Goal: Obtain resource: Download file/media

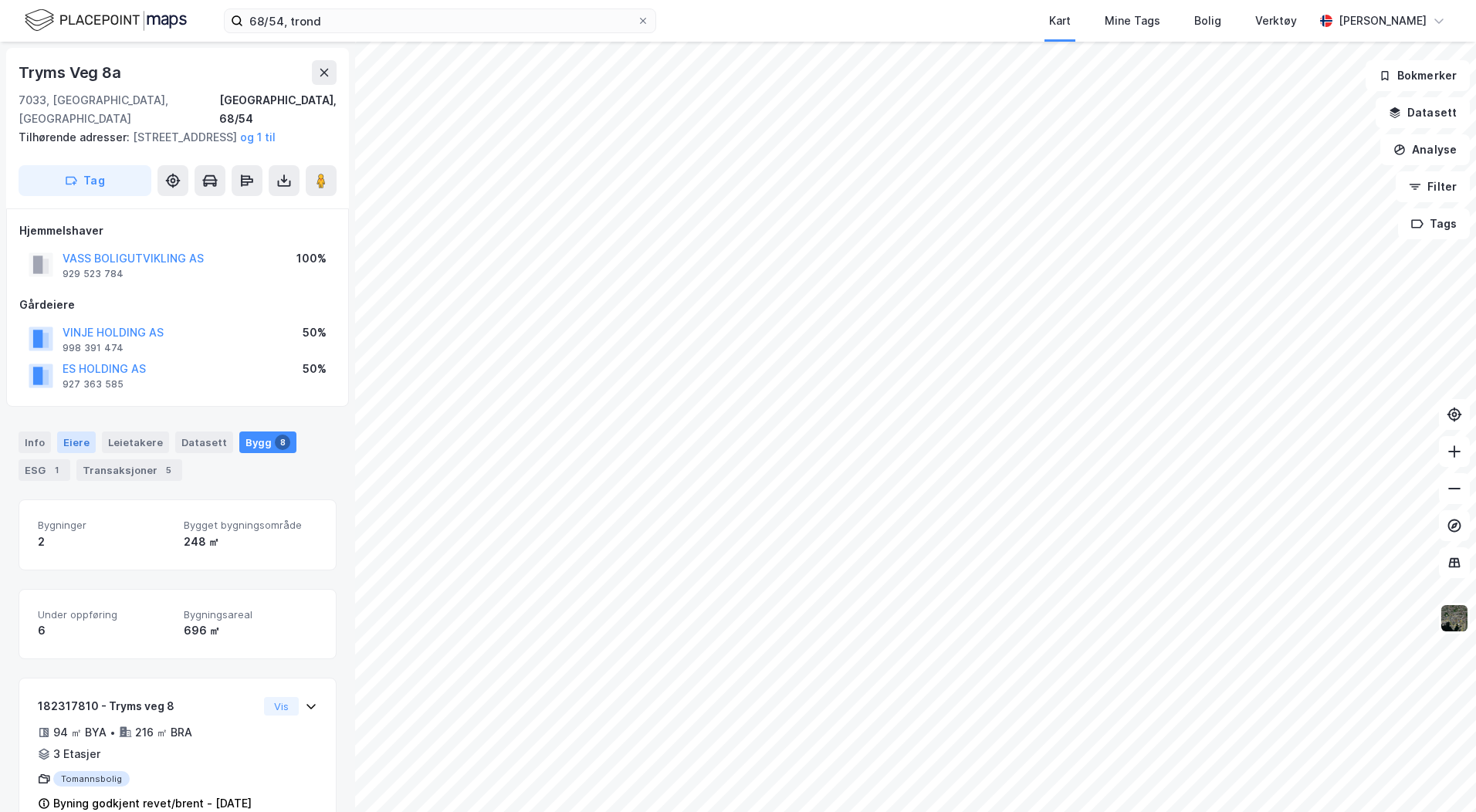
click at [70, 439] on div "Eiere" at bounding box center [76, 441] width 38 height 21
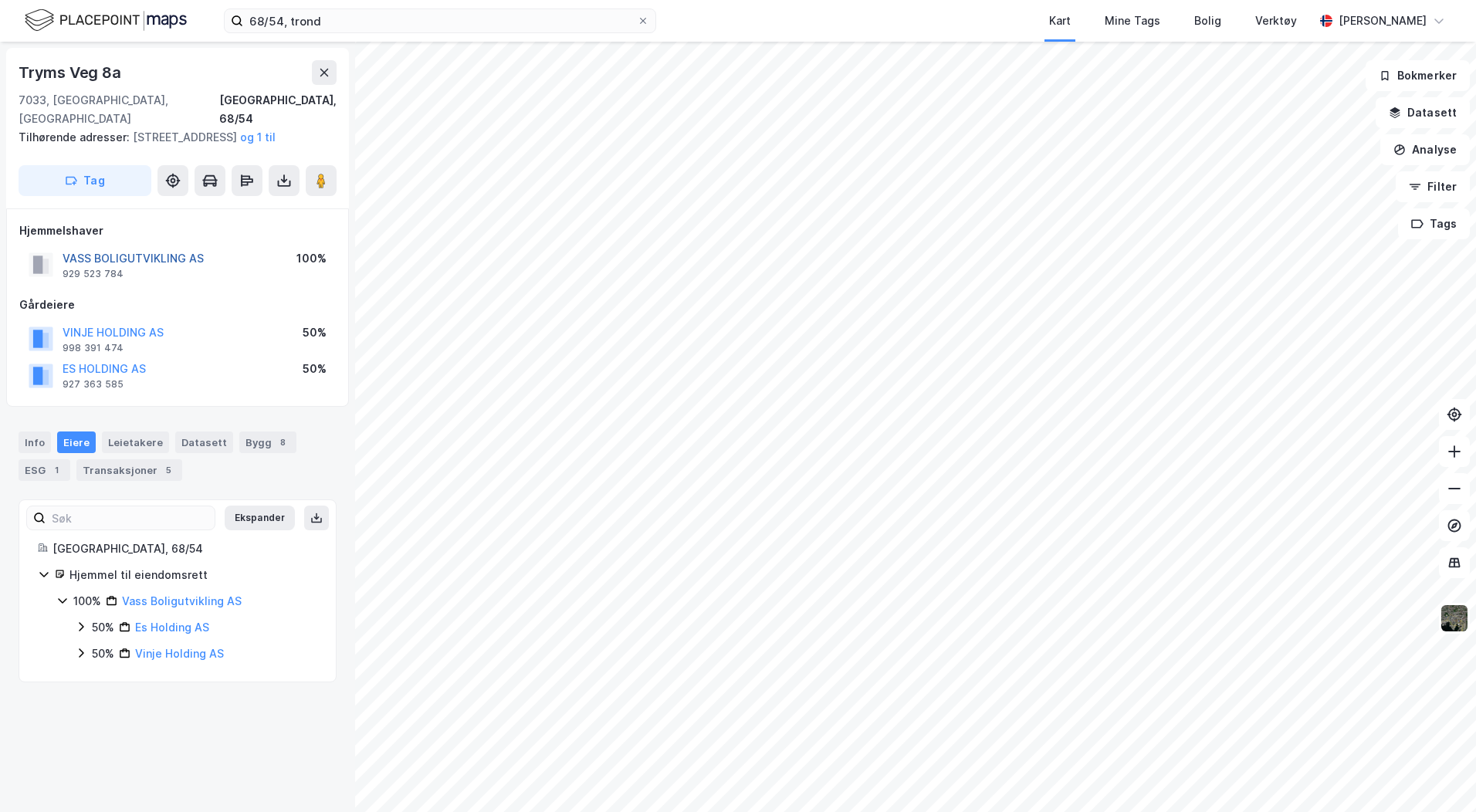
click at [0, 0] on button "VASS BOLIGUTVIKLING AS" at bounding box center [0, 0] width 0 height 0
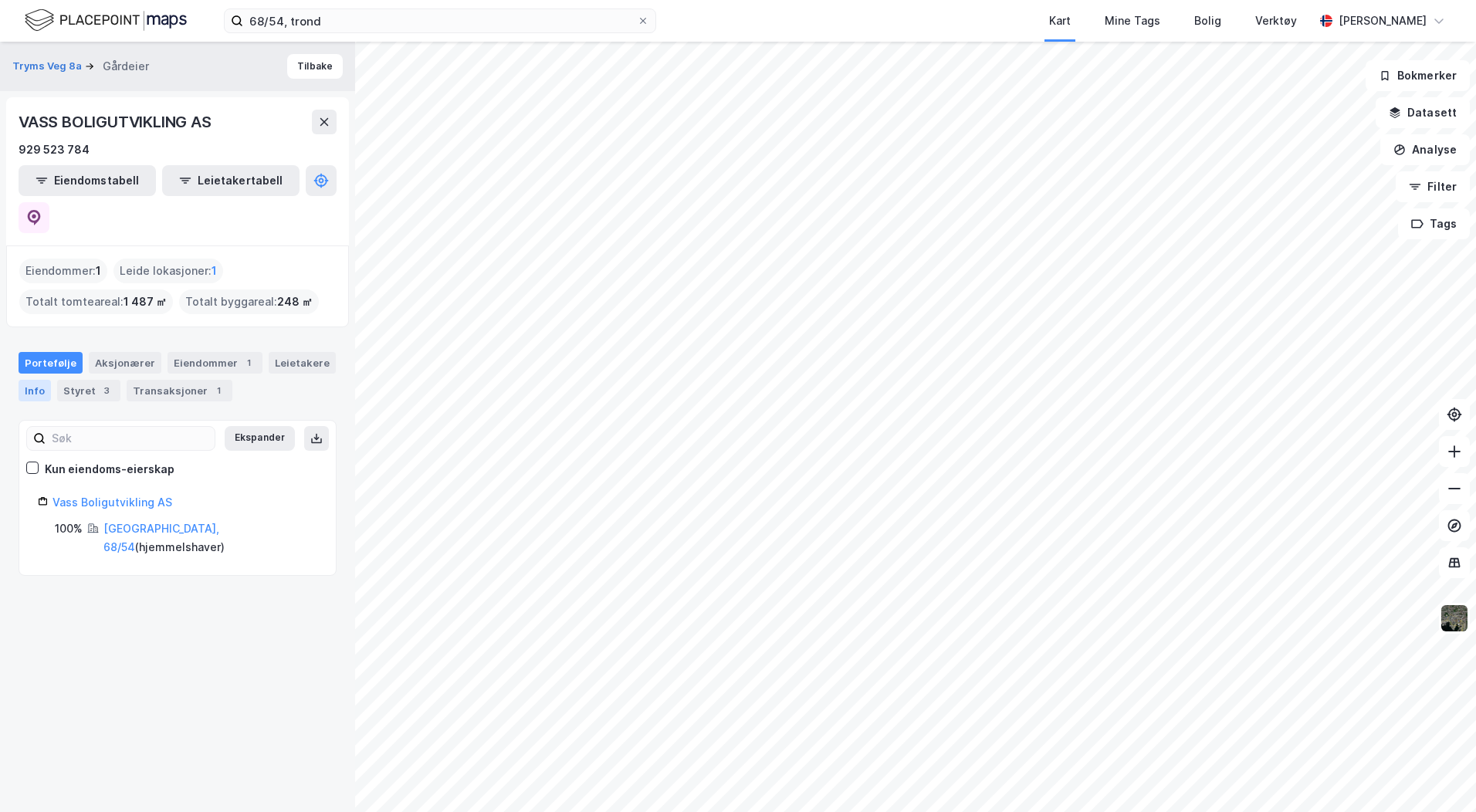
click at [42, 379] on div "Info" at bounding box center [35, 389] width 32 height 21
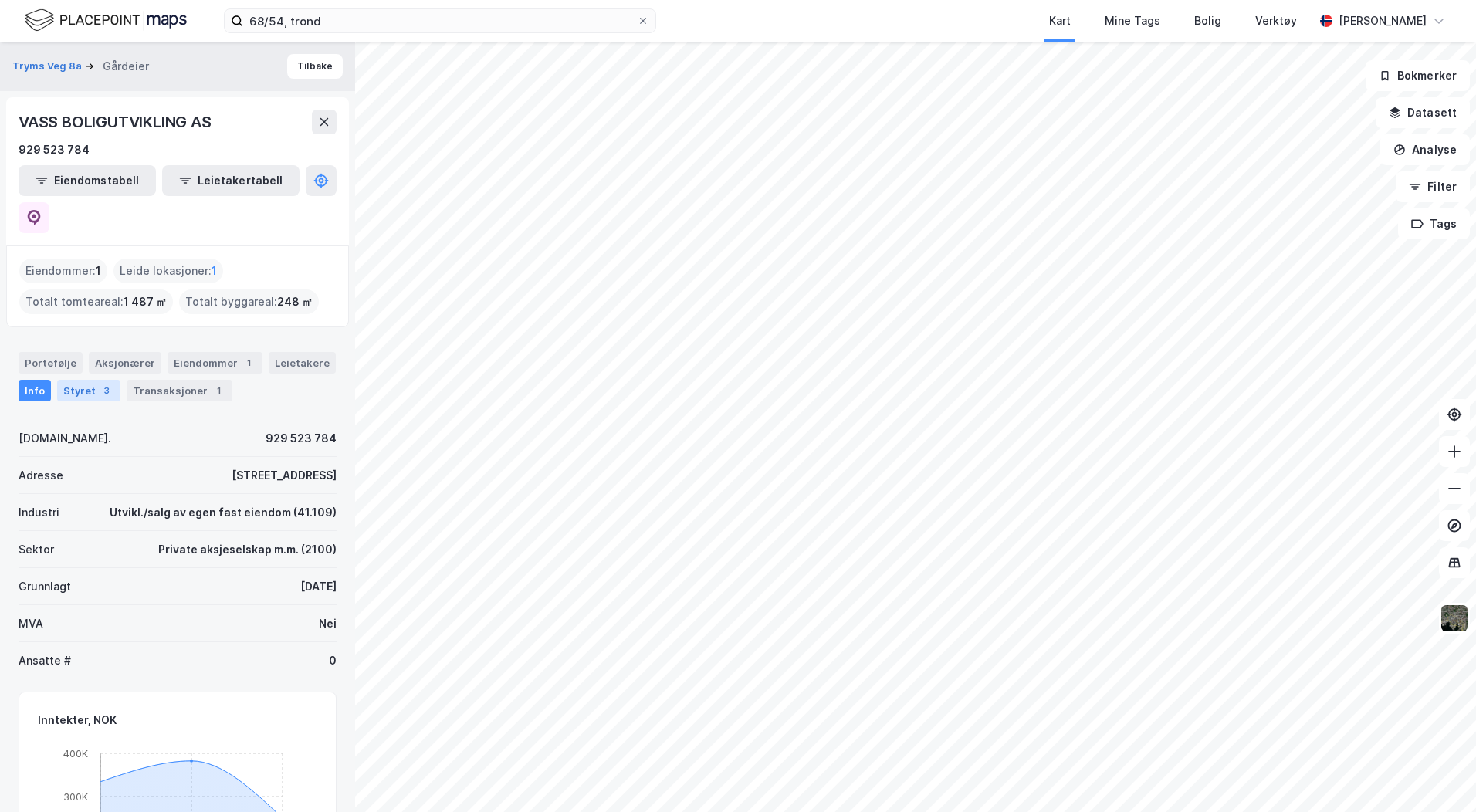
click at [87, 379] on div "Styret 3" at bounding box center [88, 389] width 64 height 21
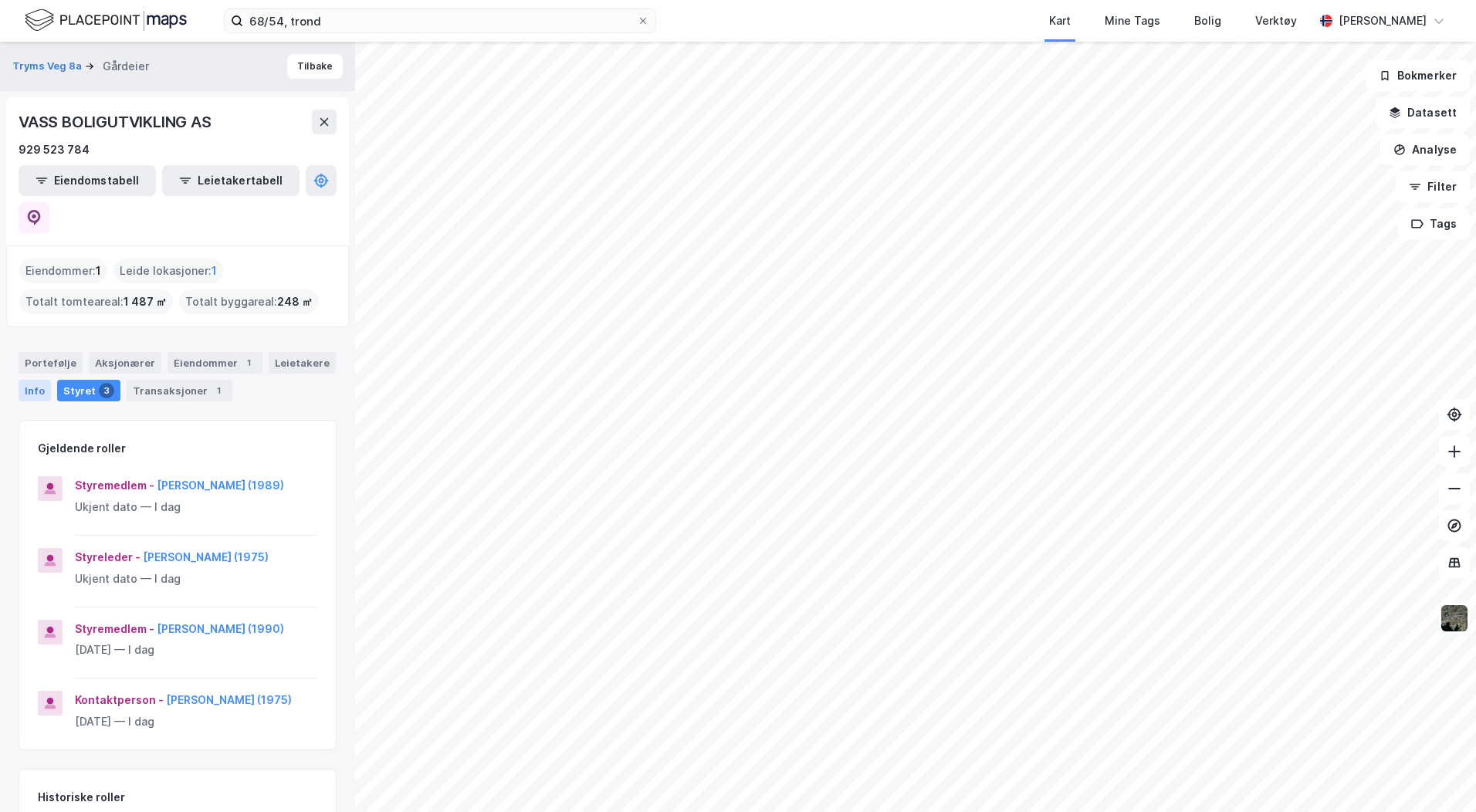
click at [26, 379] on div "Info" at bounding box center [35, 389] width 32 height 21
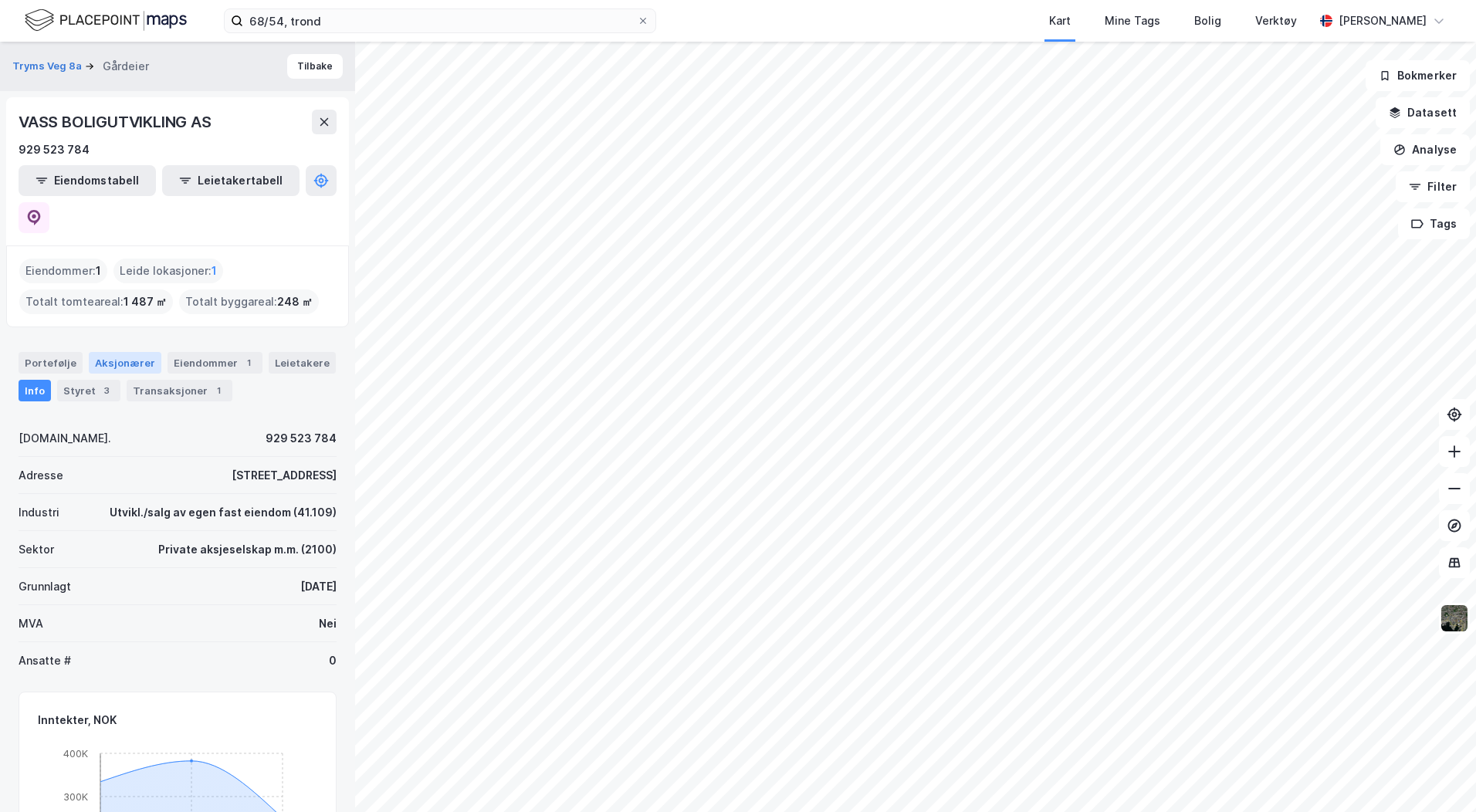
click at [105, 352] on div "Aksjonærer" at bounding box center [125, 362] width 72 height 21
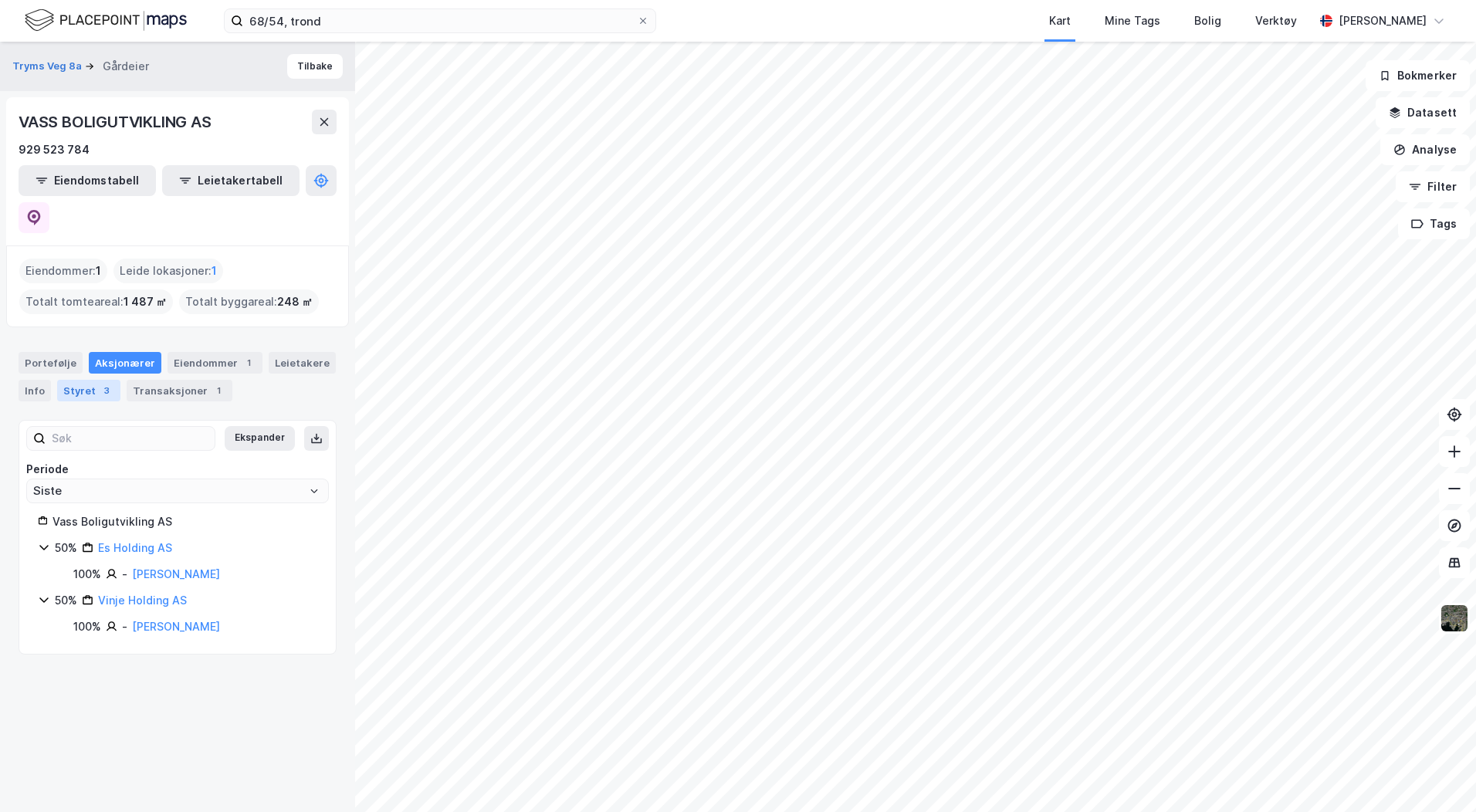
click at [90, 379] on div "Styret 3" at bounding box center [88, 389] width 64 height 21
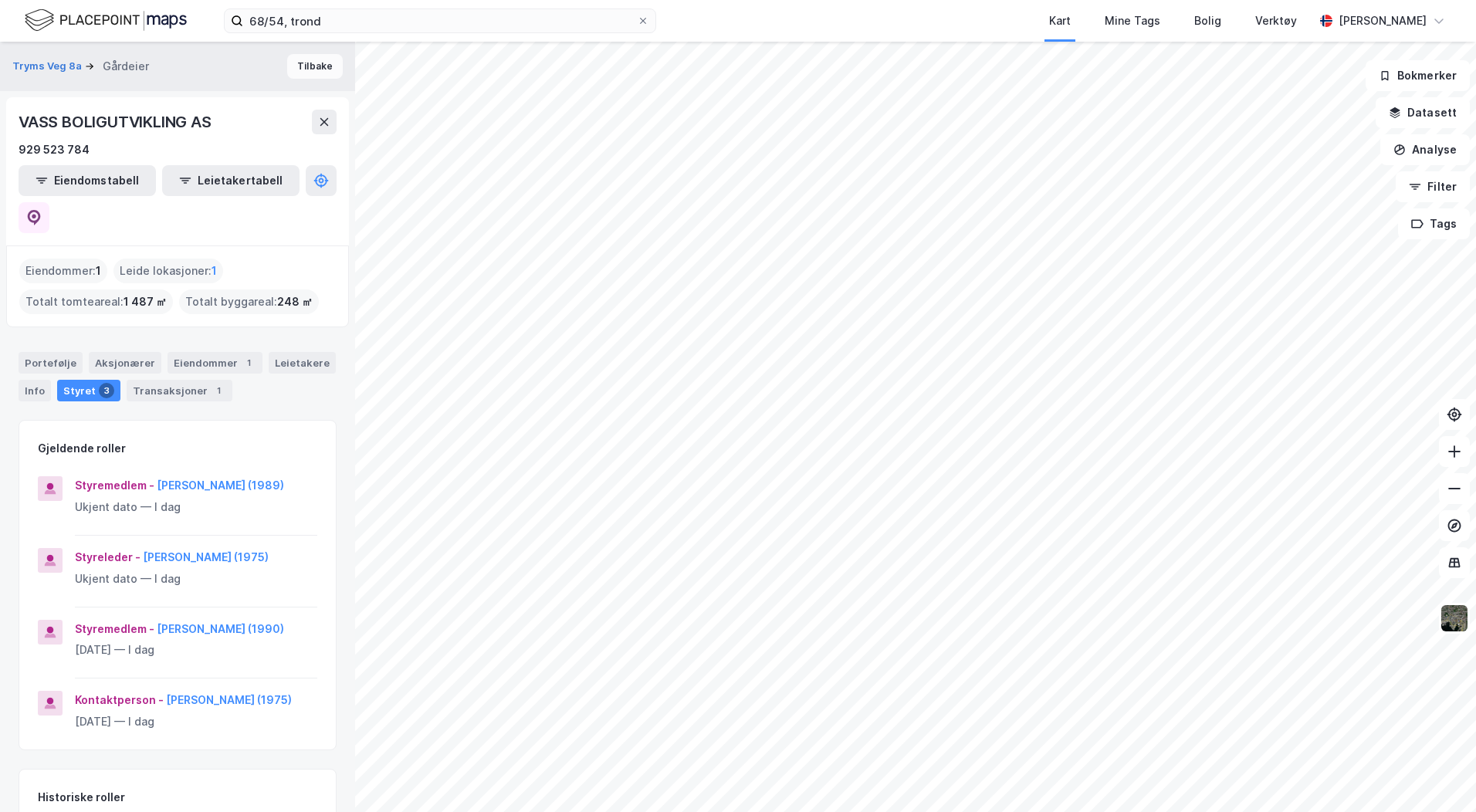
click at [303, 64] on button "Tilbake" at bounding box center [314, 66] width 55 height 25
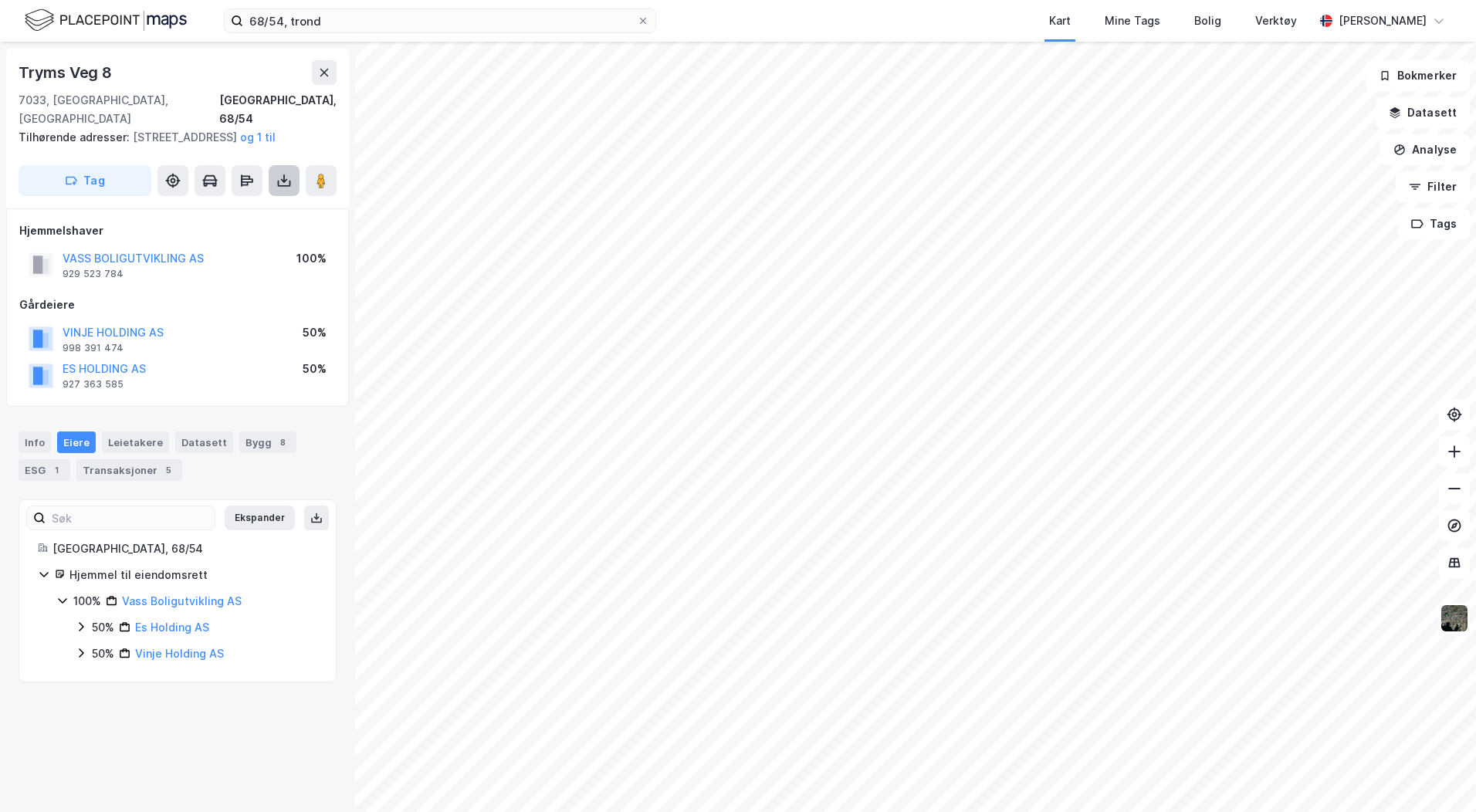
click at [277, 177] on icon at bounding box center [284, 181] width 15 height 15
click at [269, 209] on div "Last ned grunnbok" at bounding box center [217, 211] width 165 height 25
